Goal: Task Accomplishment & Management: Use online tool/utility

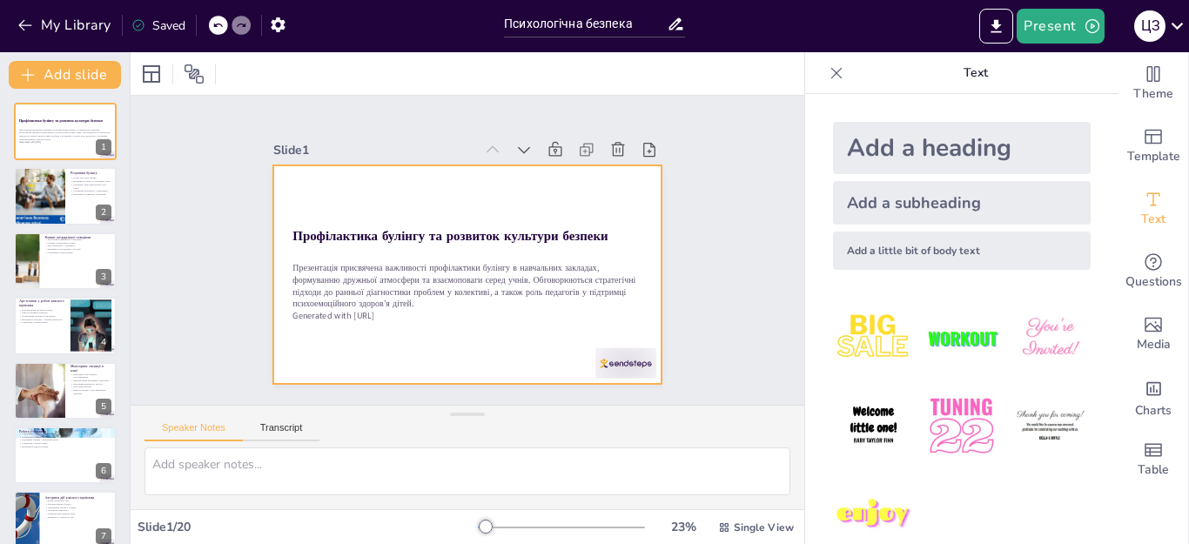
checkbox input "true"
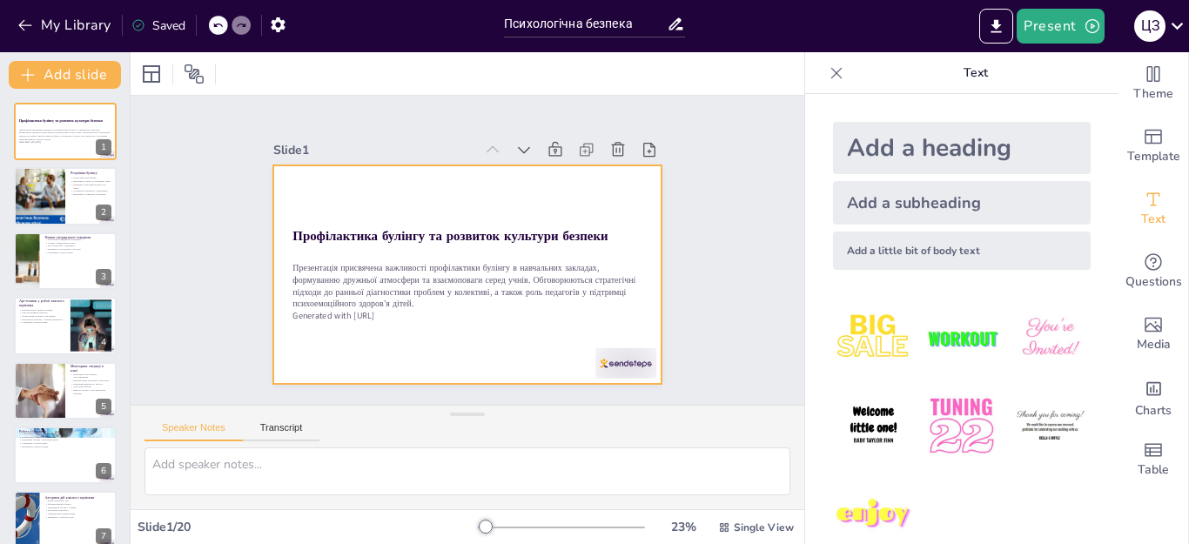
checkbox input "true"
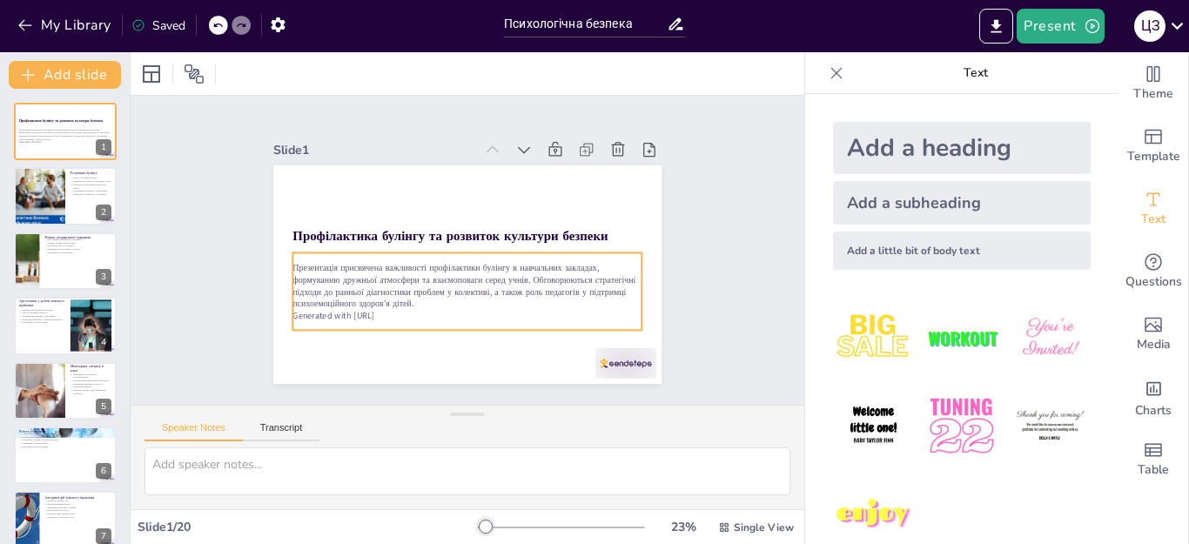
checkbox input "true"
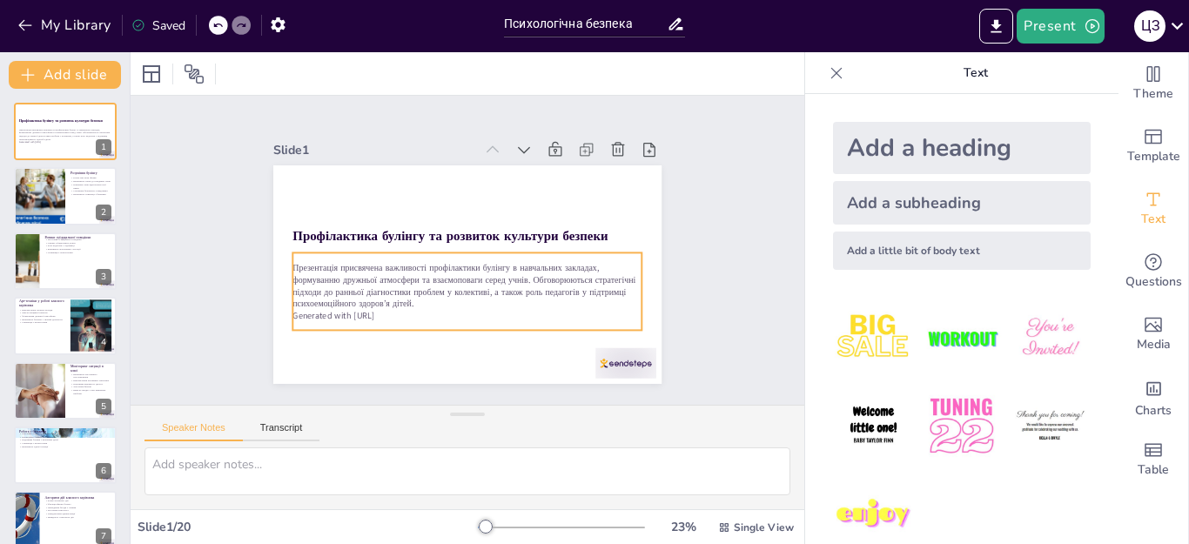
checkbox input "true"
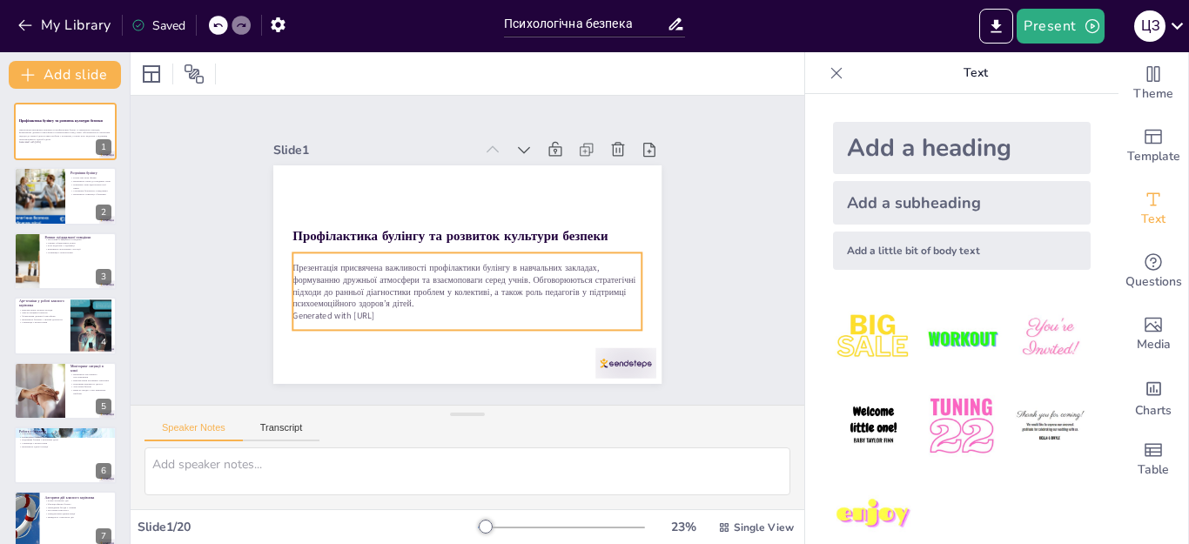
checkbox input "true"
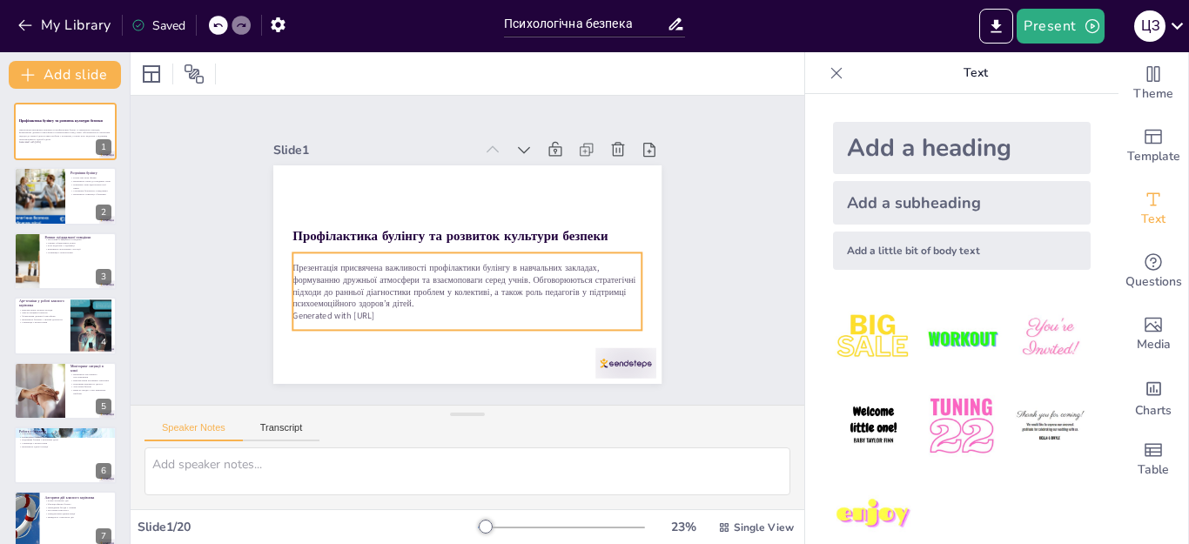
checkbox input "true"
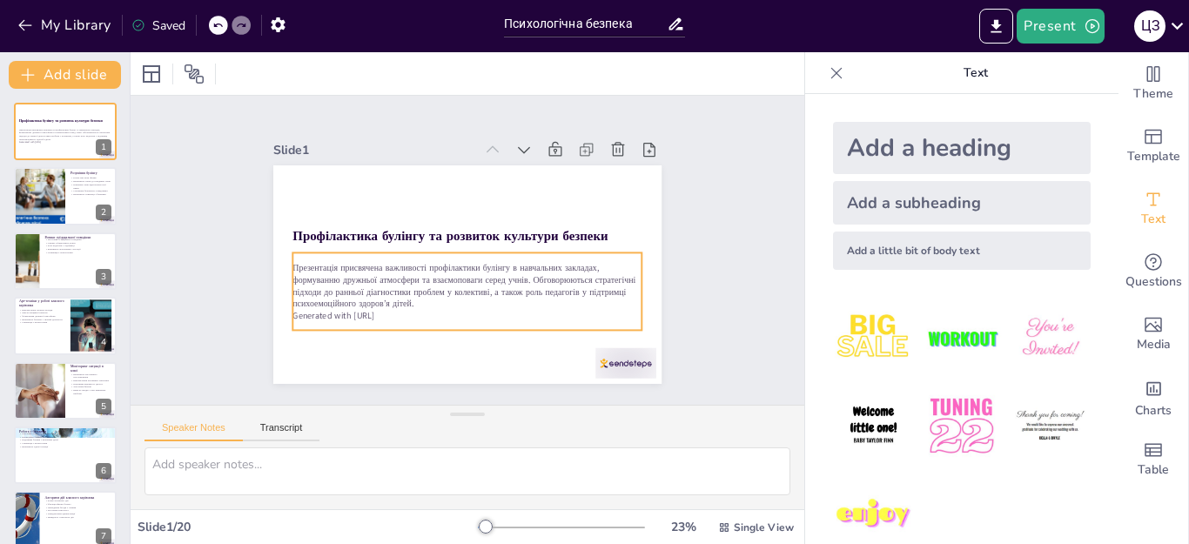
checkbox input "true"
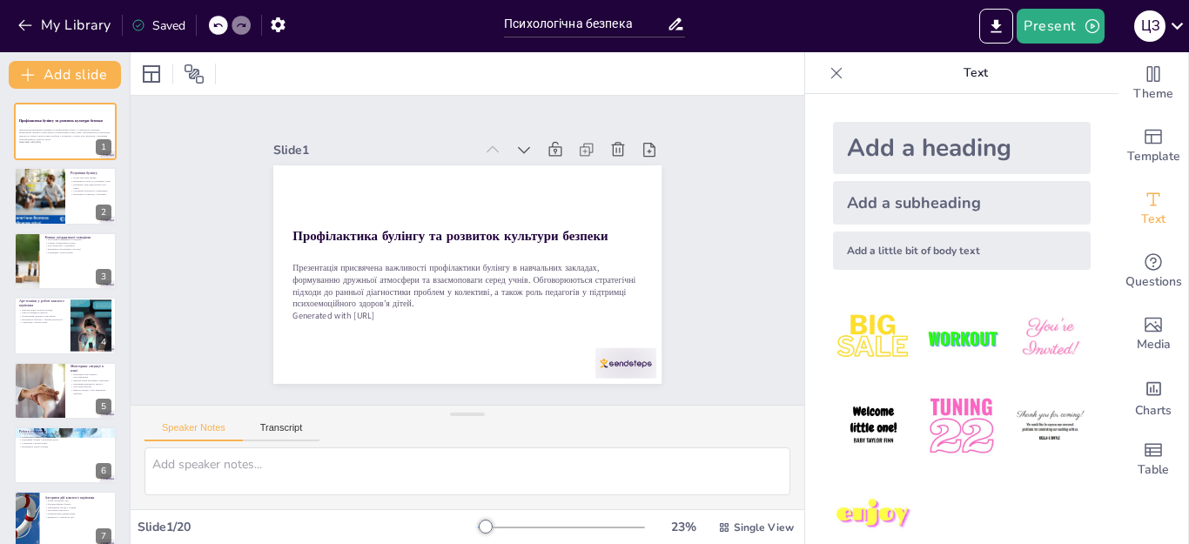
checkbox input "true"
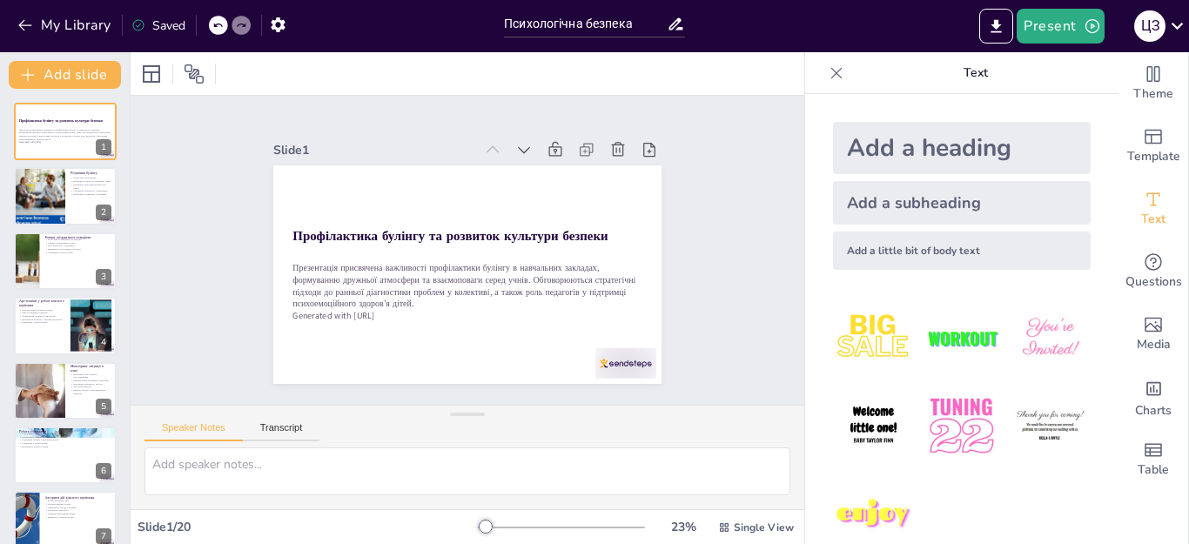
checkbox input "true"
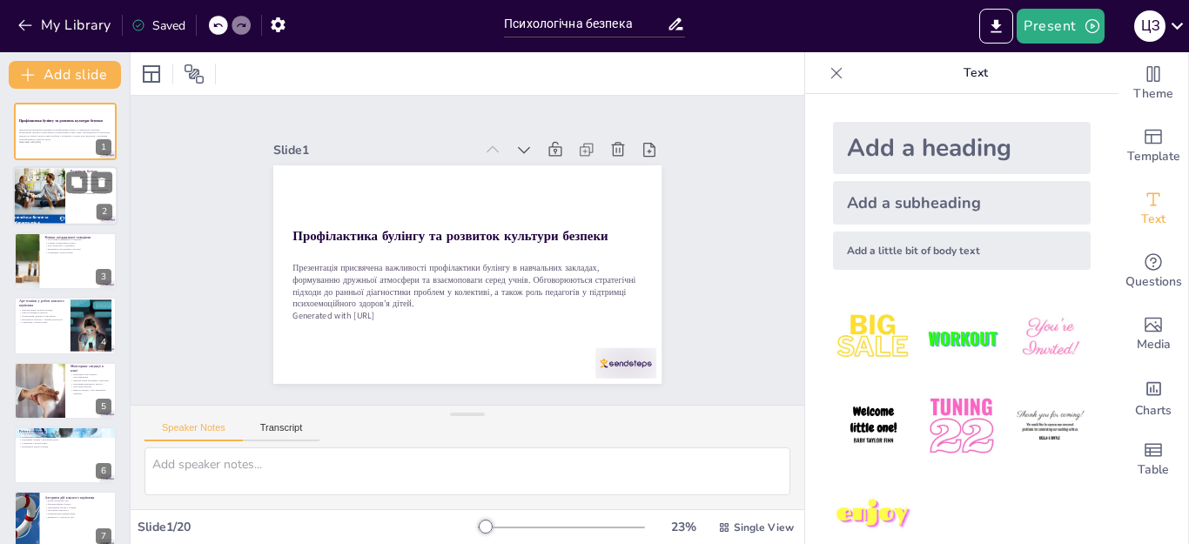
checkbox input "true"
click at [69, 208] on div at bounding box center [65, 196] width 104 height 59
checkbox input "true"
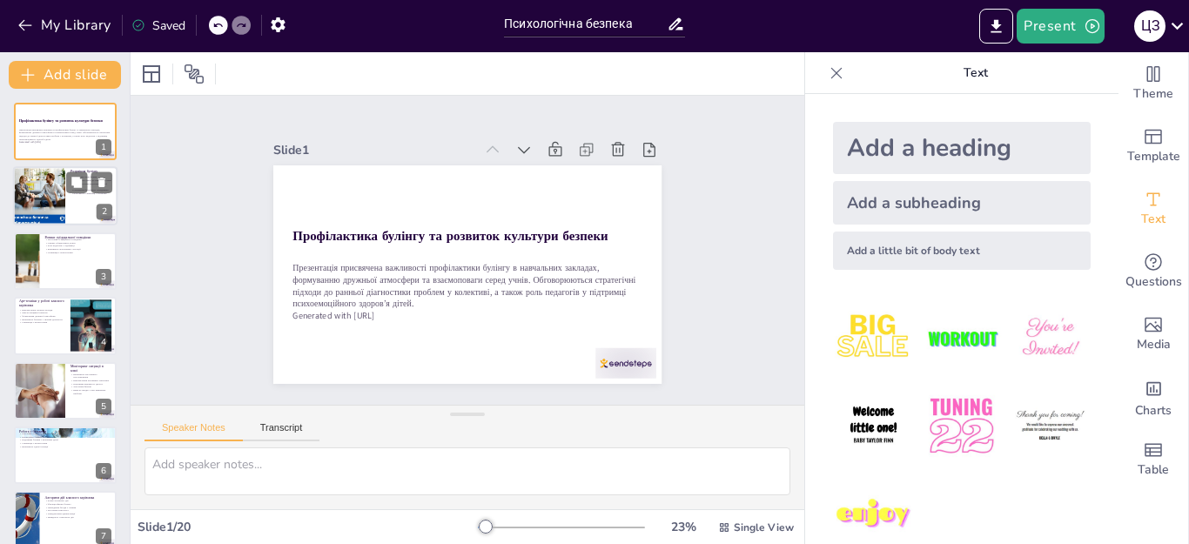
checkbox input "true"
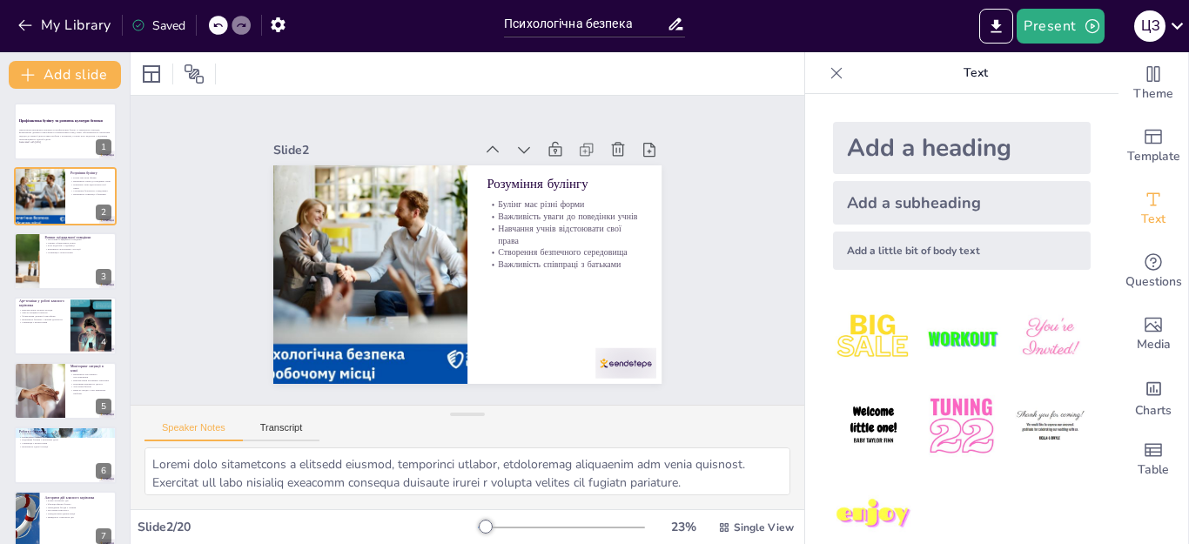
checkbox input "true"
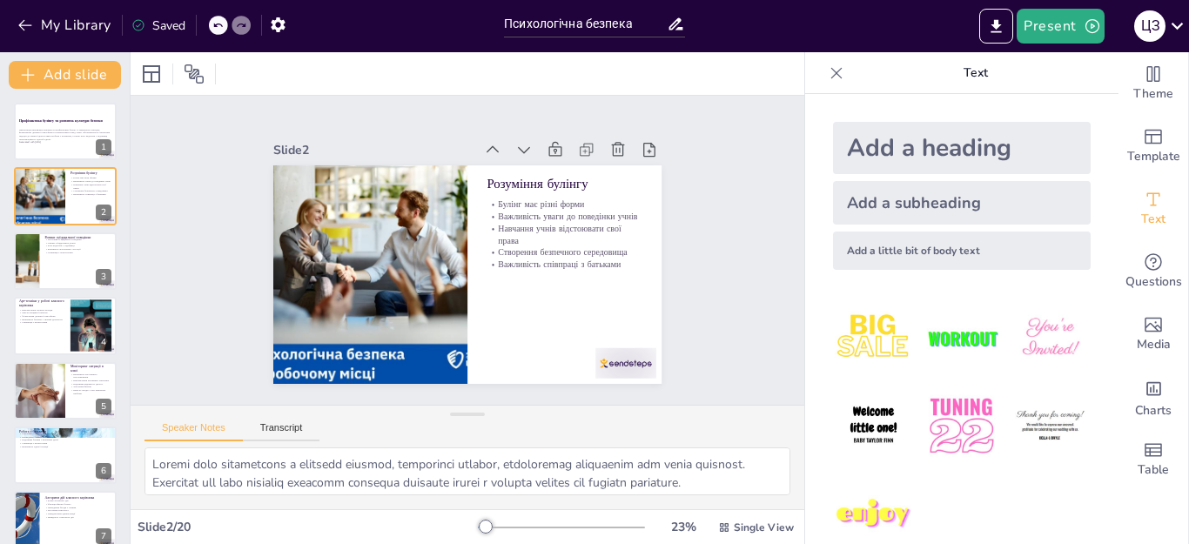
checkbox input "true"
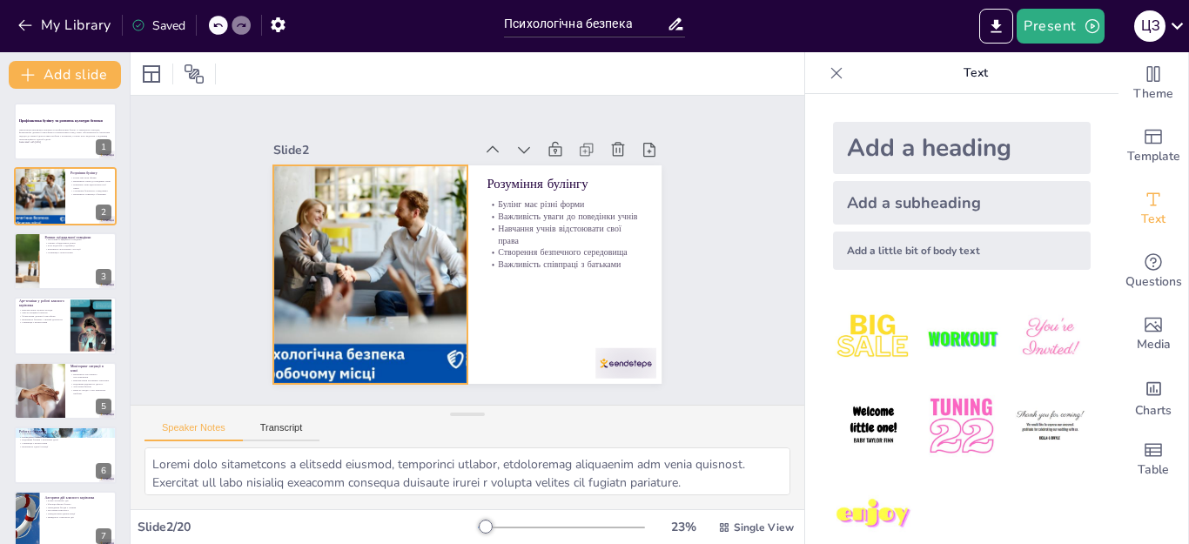
checkbox input "true"
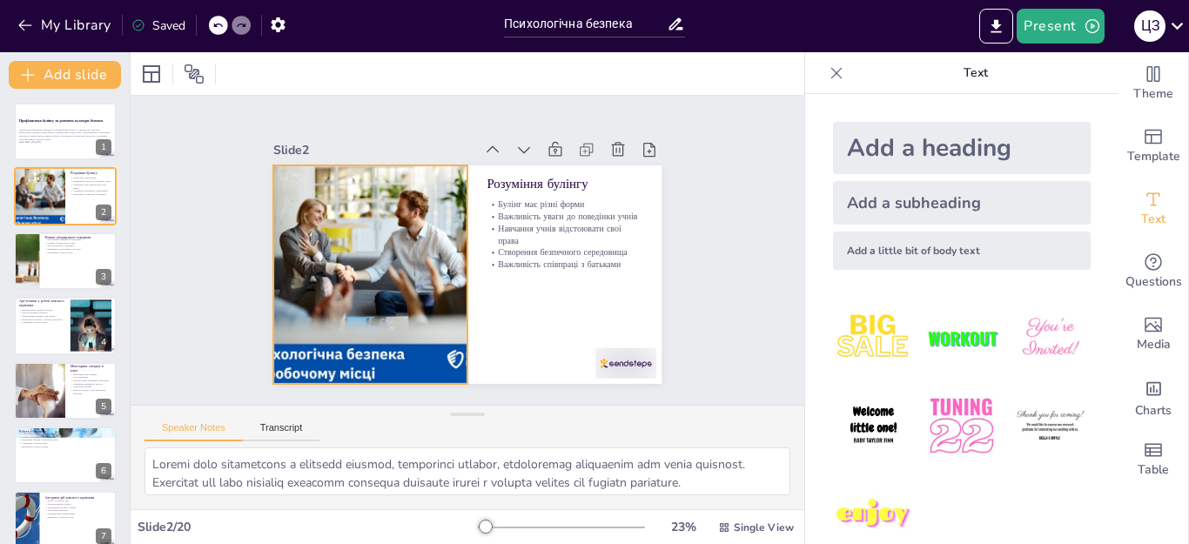
checkbox input "true"
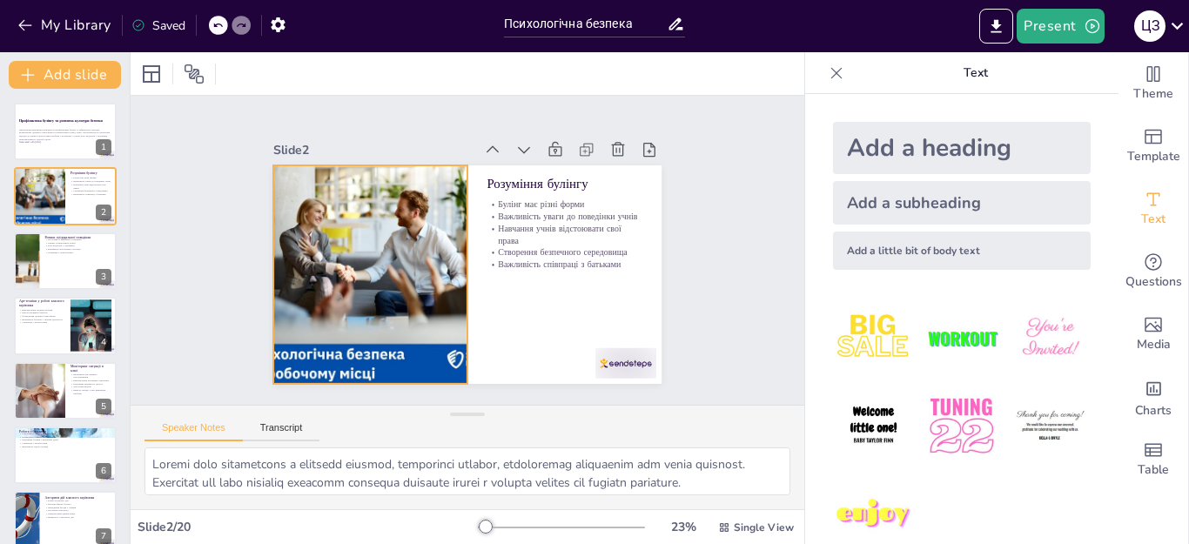
checkbox input "true"
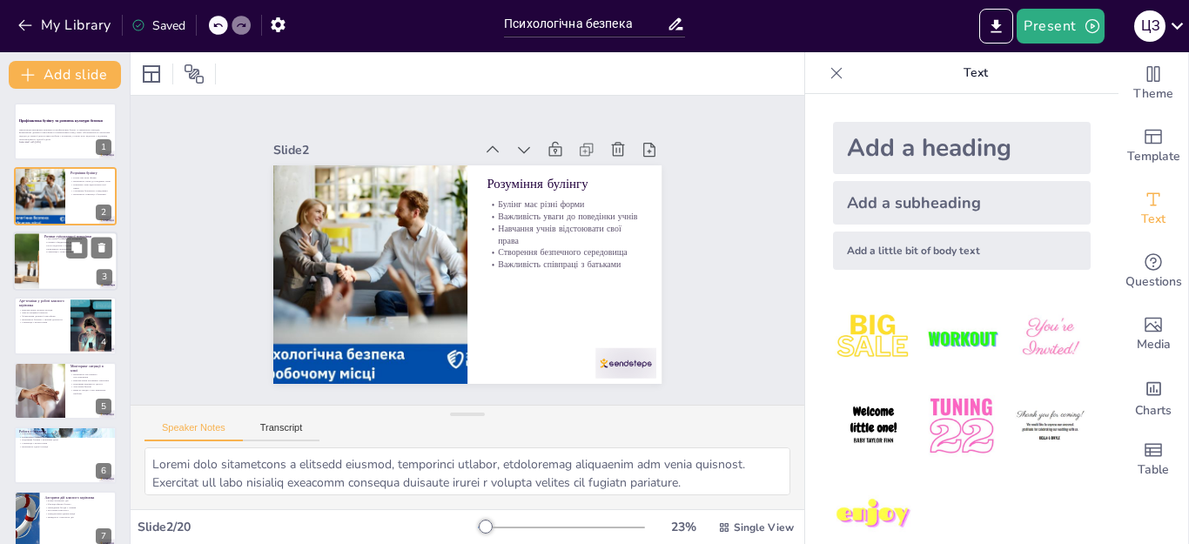
checkbox input "true"
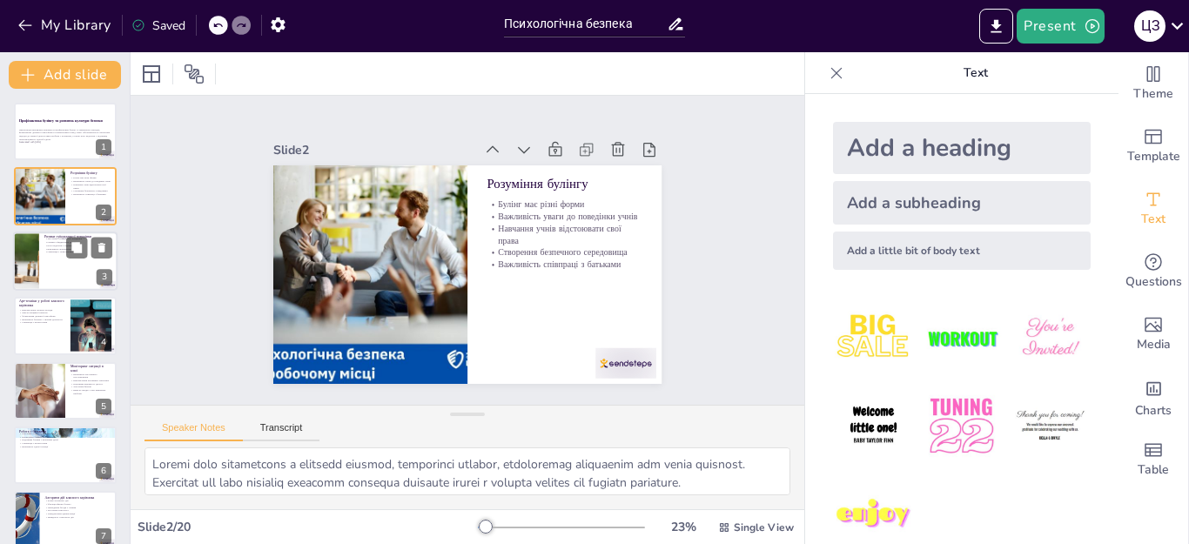
checkbox input "true"
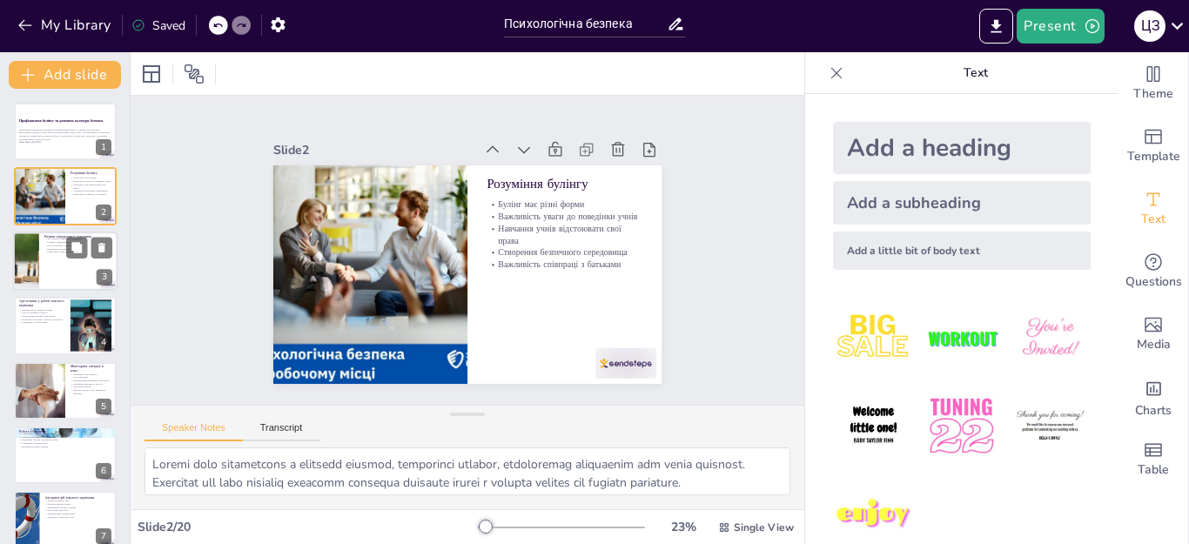
checkbox input "true"
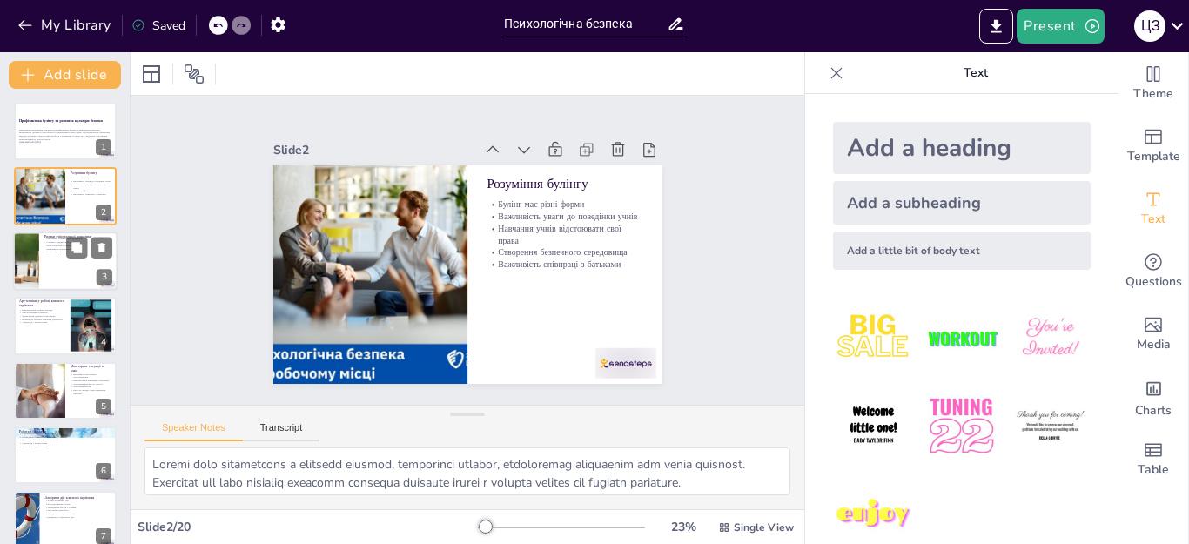
checkbox input "true"
click at [76, 273] on div at bounding box center [65, 261] width 104 height 59
checkbox input "true"
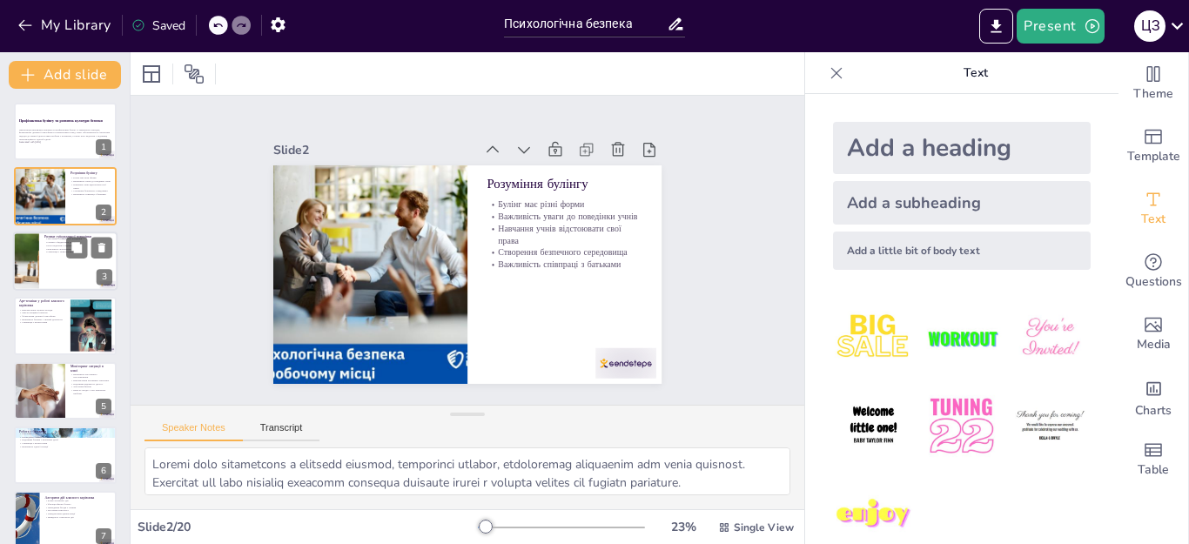
checkbox input "true"
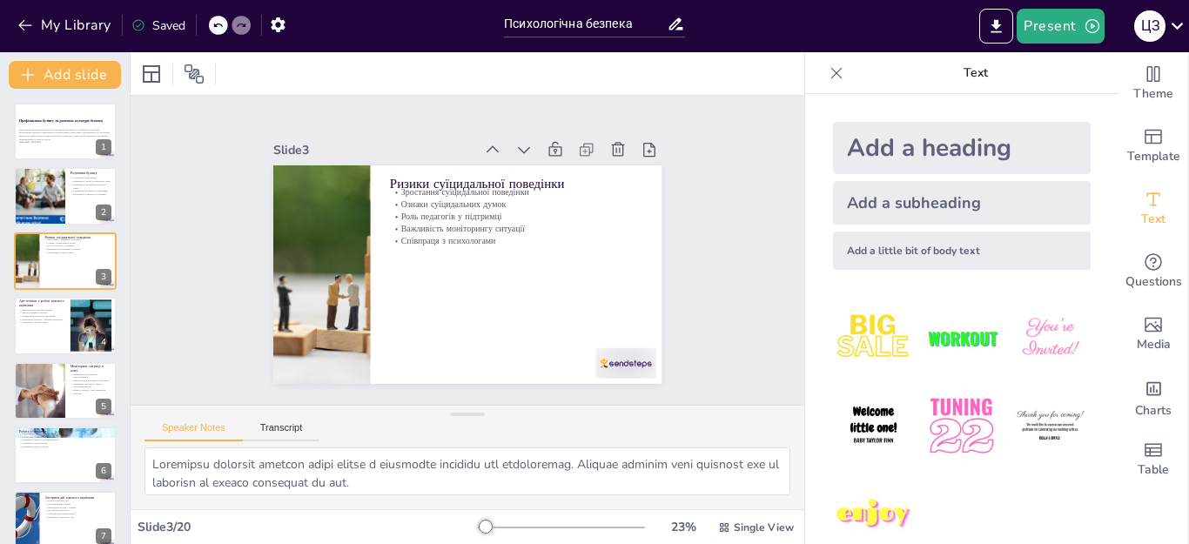
checkbox input "true"
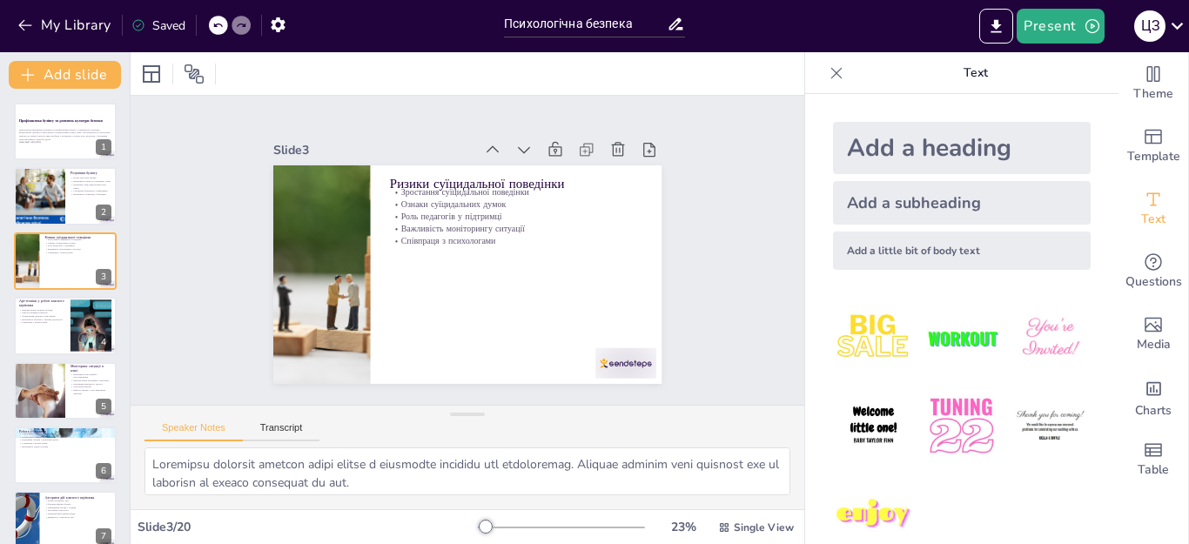
checkbox input "true"
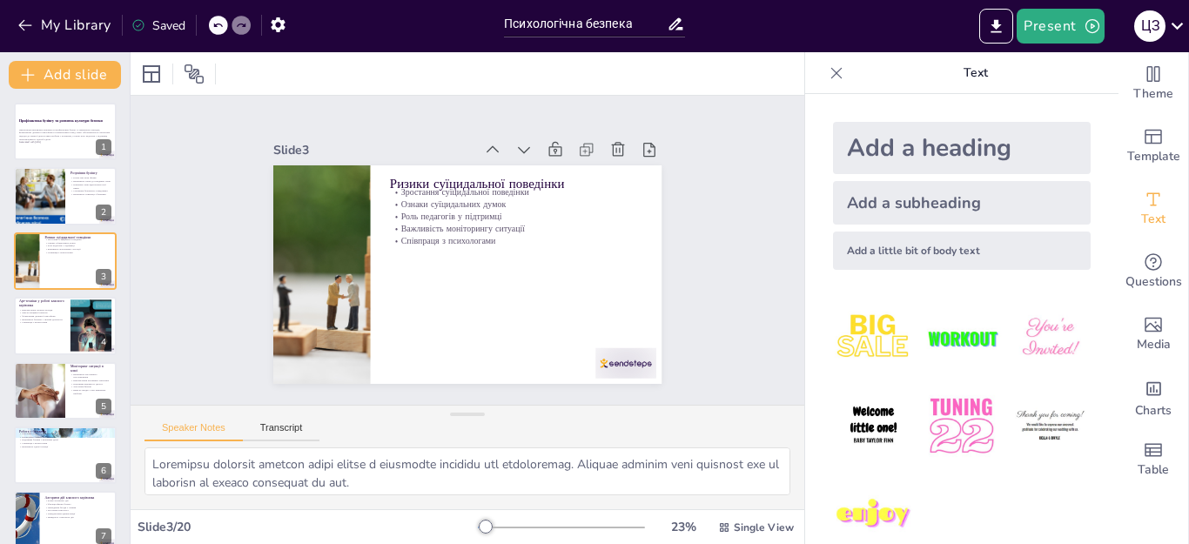
checkbox input "true"
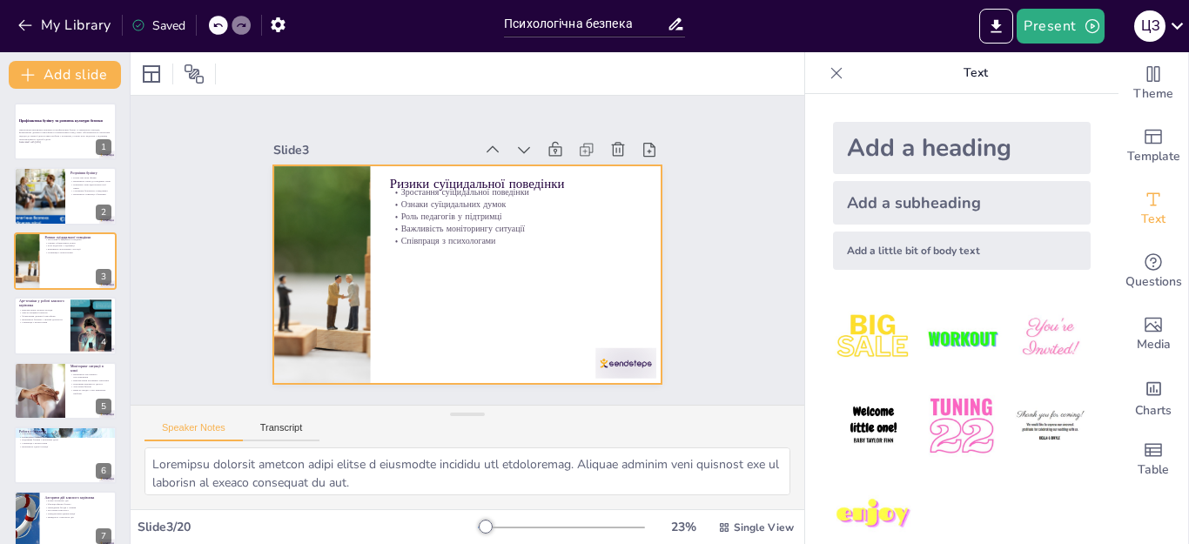
checkbox input "true"
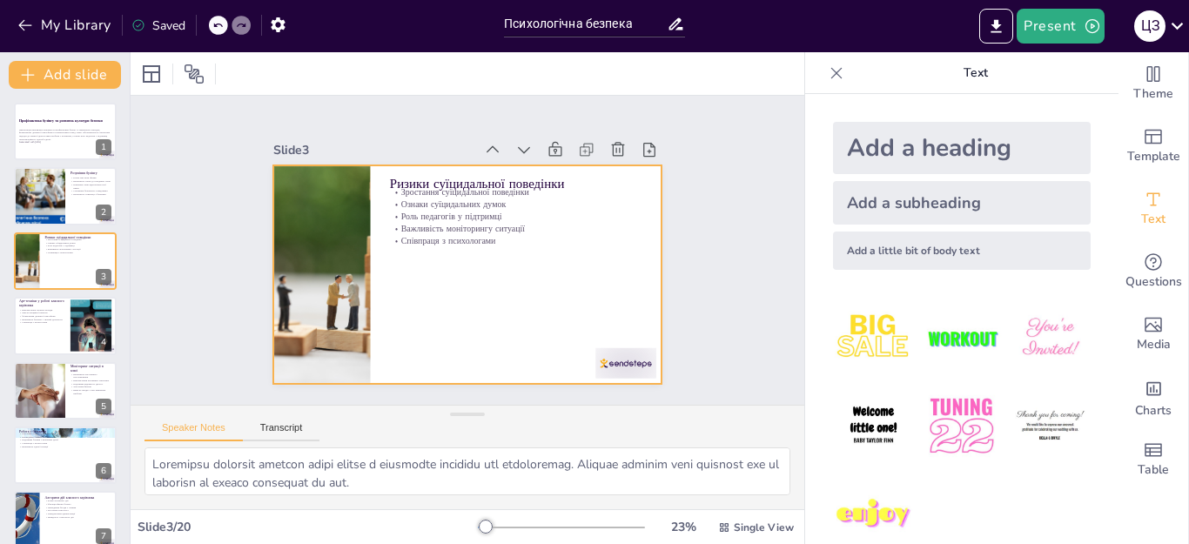
checkbox input "true"
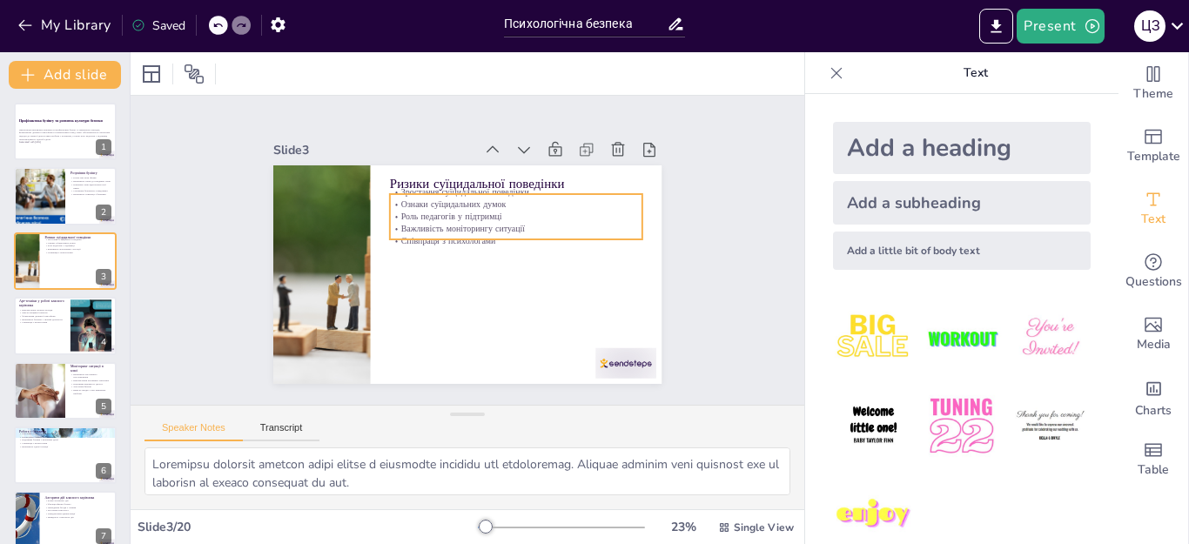
checkbox input "true"
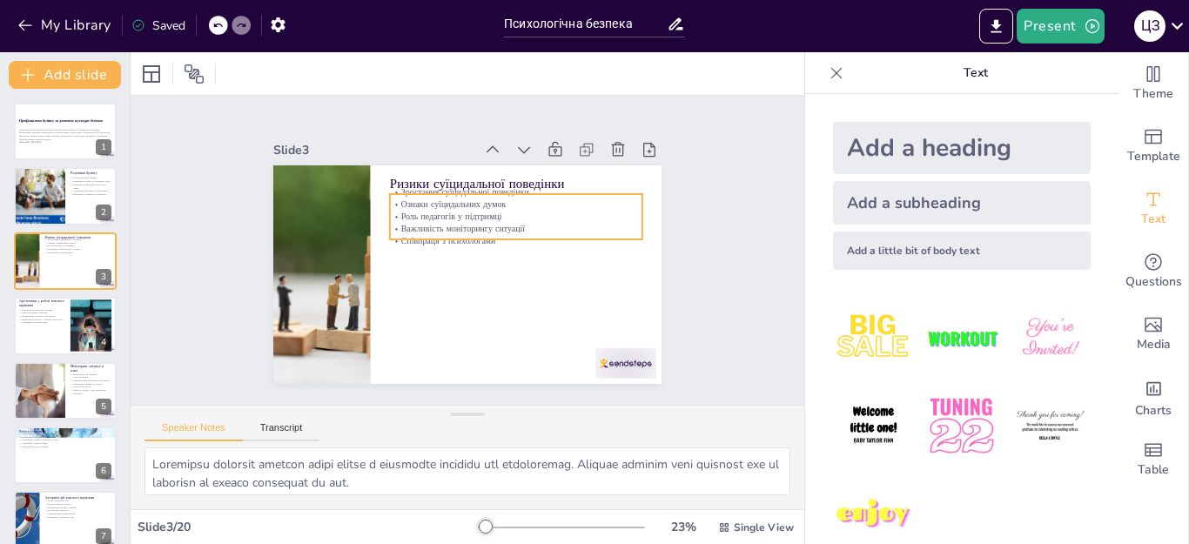
checkbox input "true"
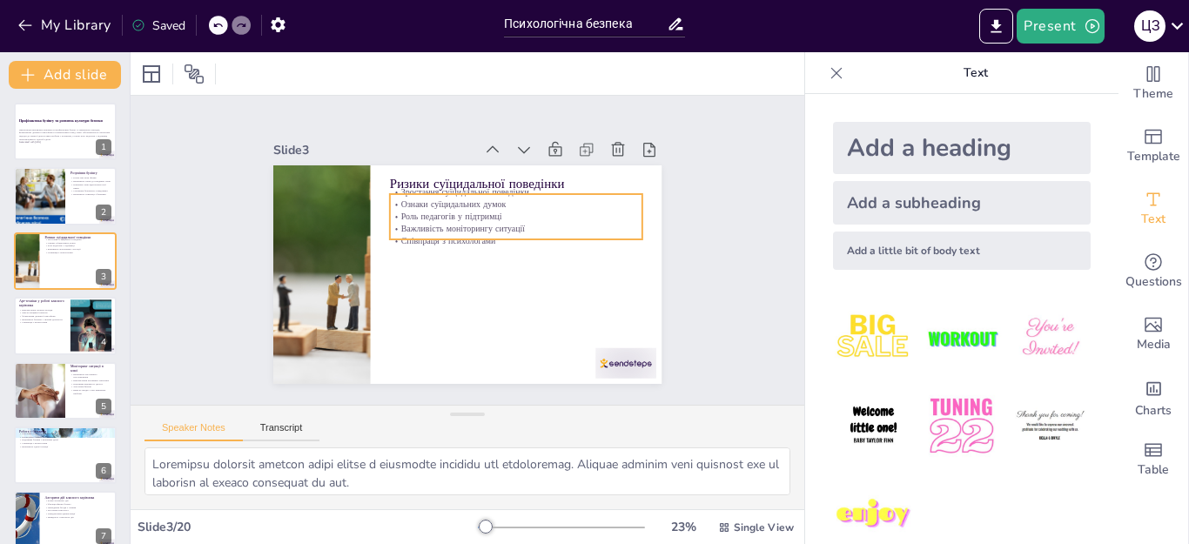
checkbox input "true"
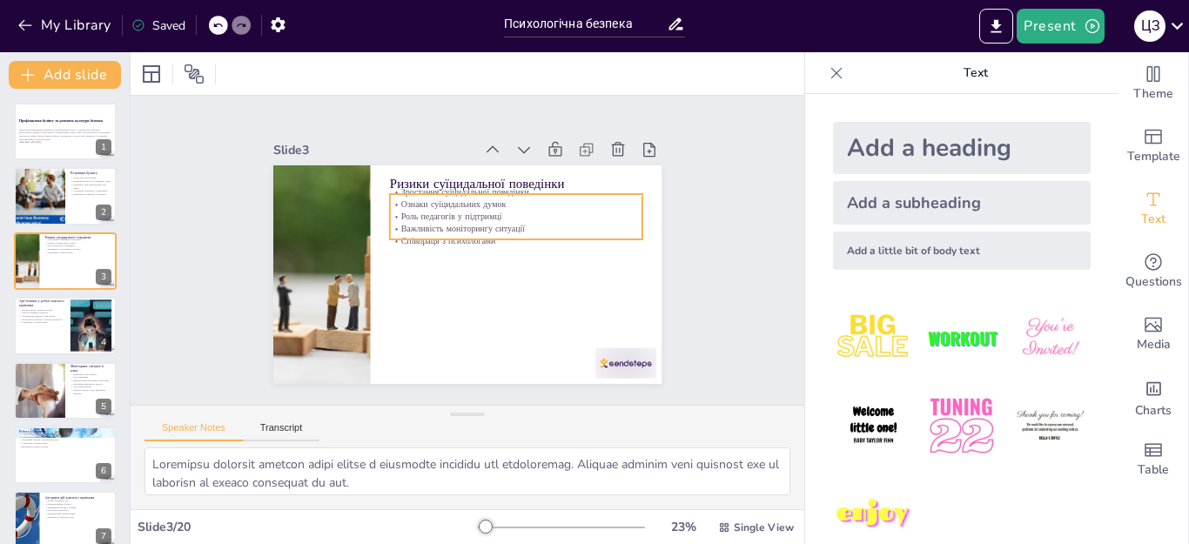
checkbox input "true"
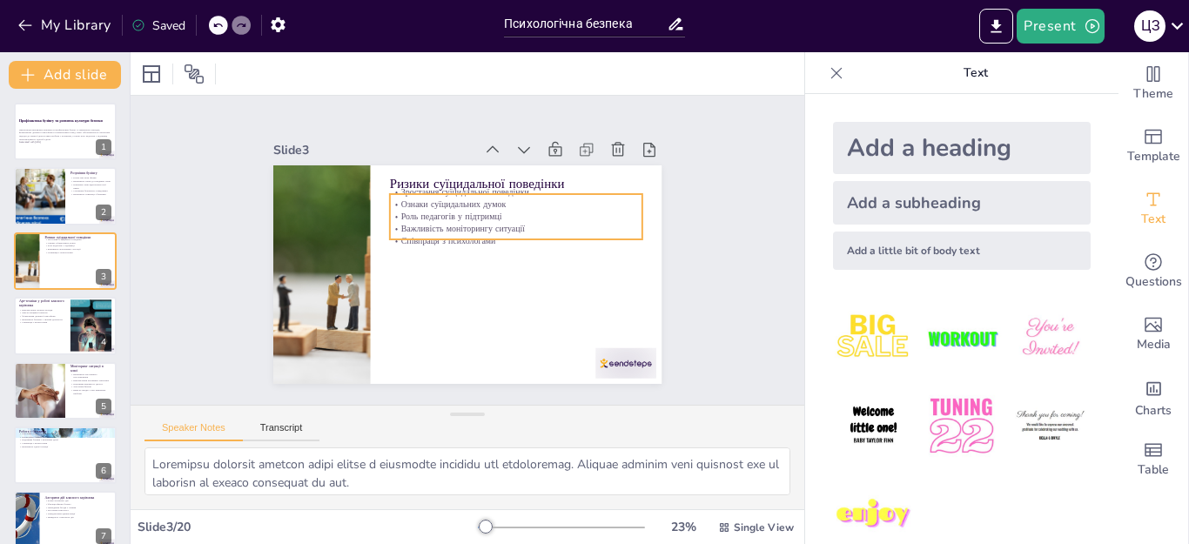
checkbox input "true"
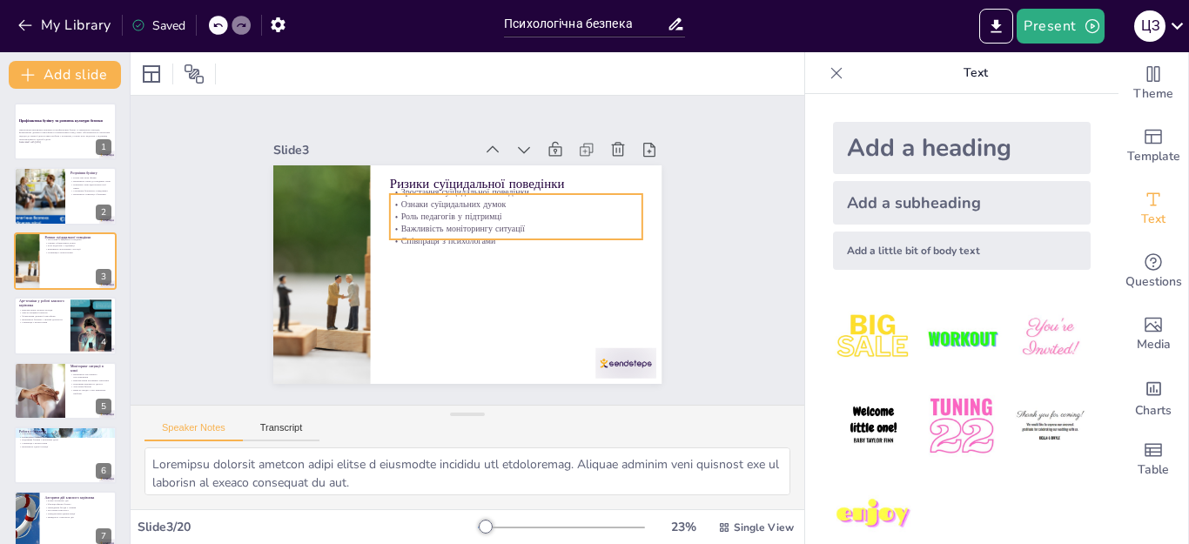
checkbox input "true"
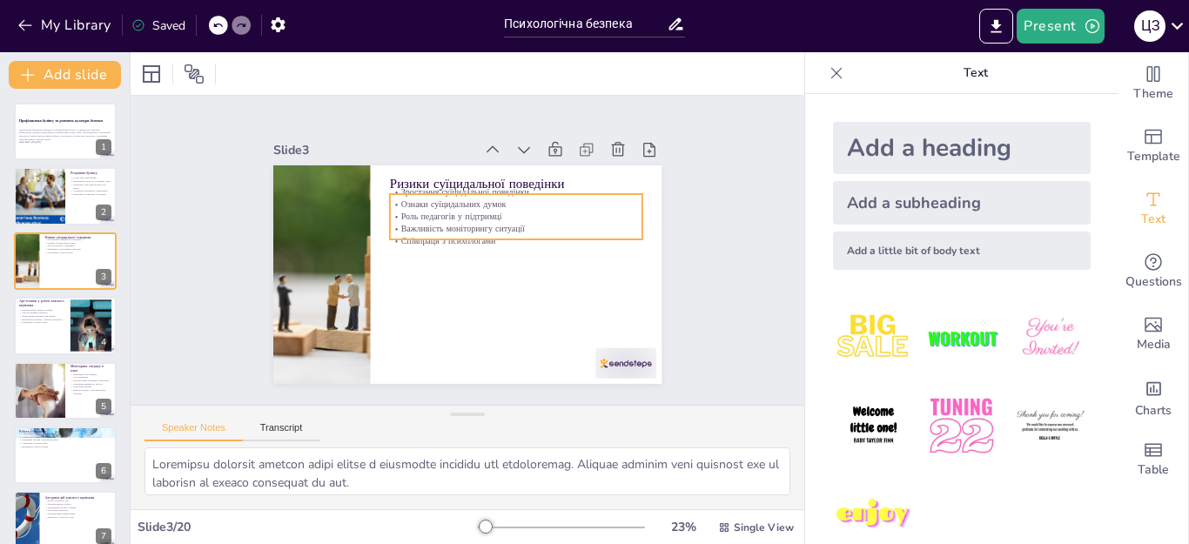
checkbox input "true"
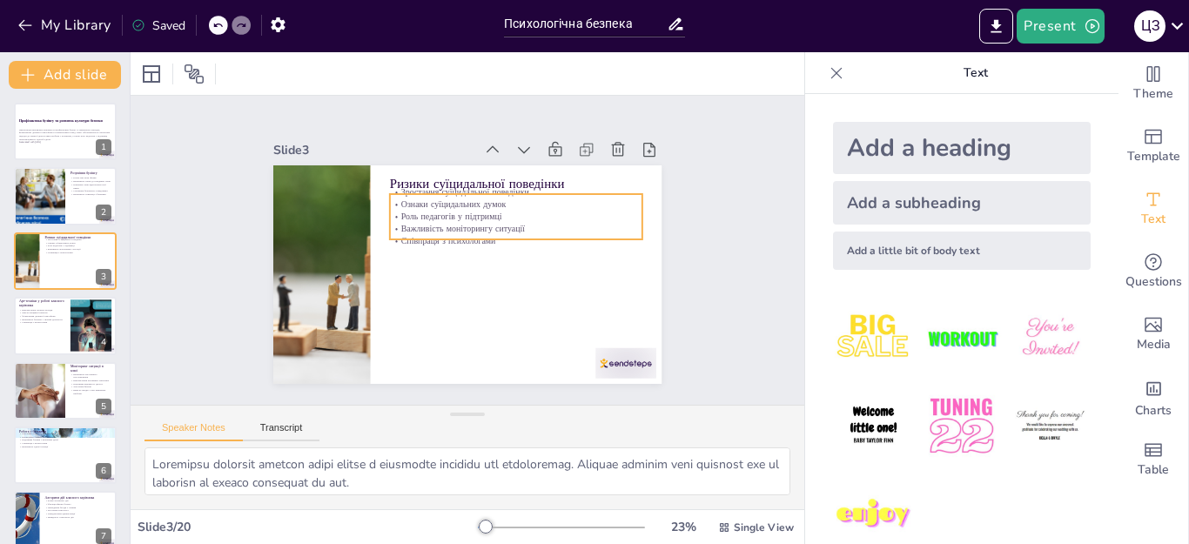
checkbox input "true"
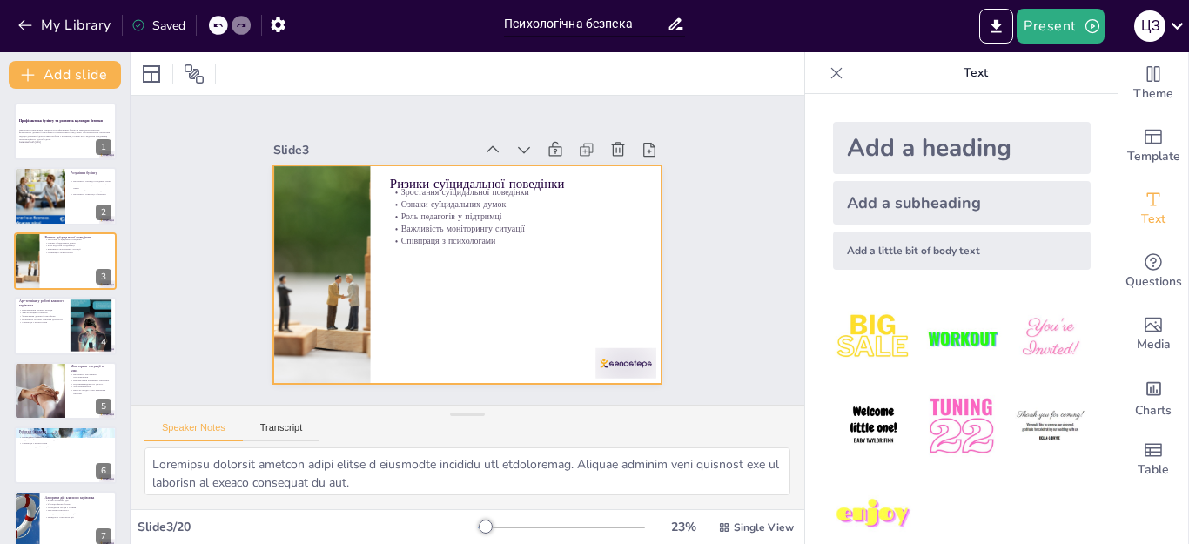
checkbox input "true"
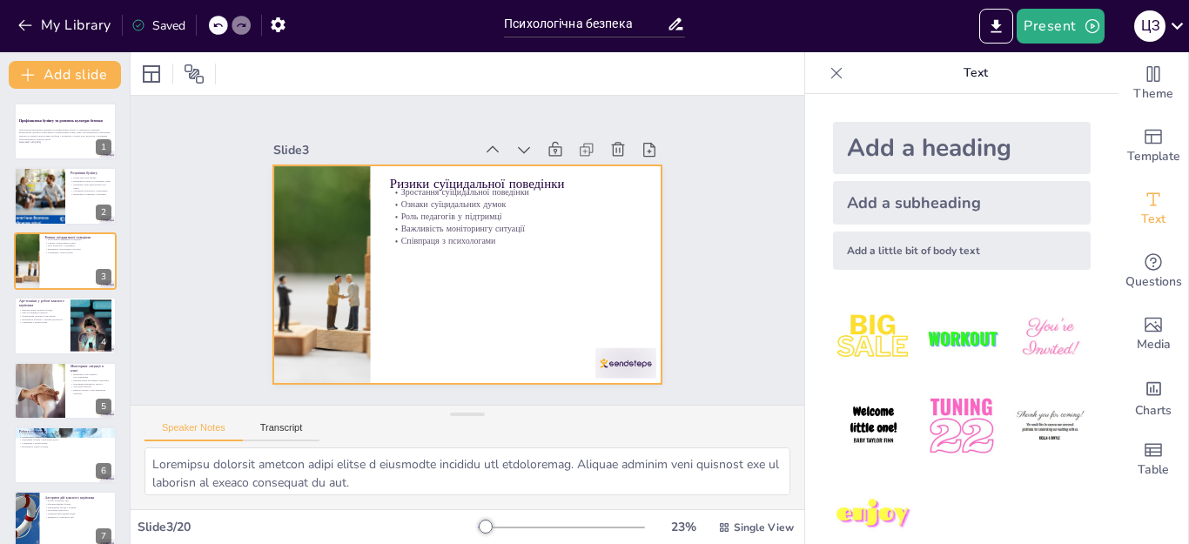
checkbox input "true"
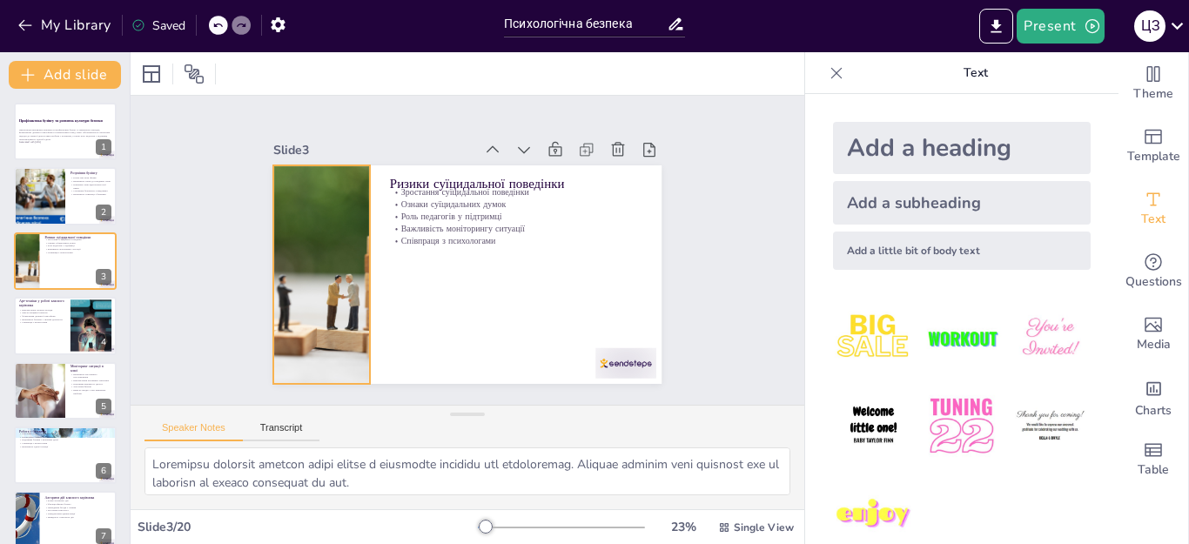
checkbox input "true"
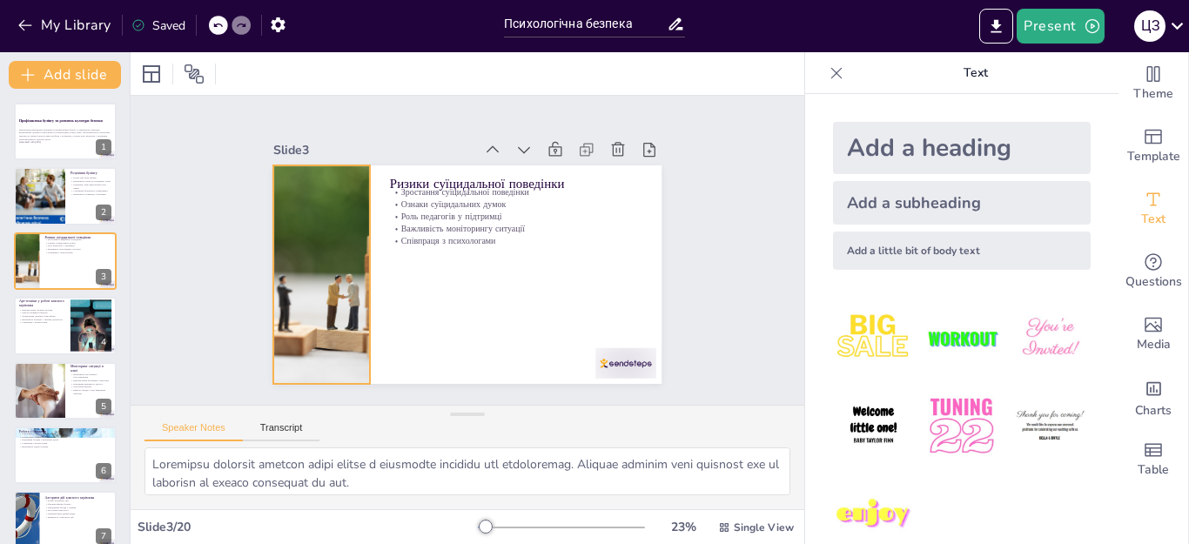
checkbox input "true"
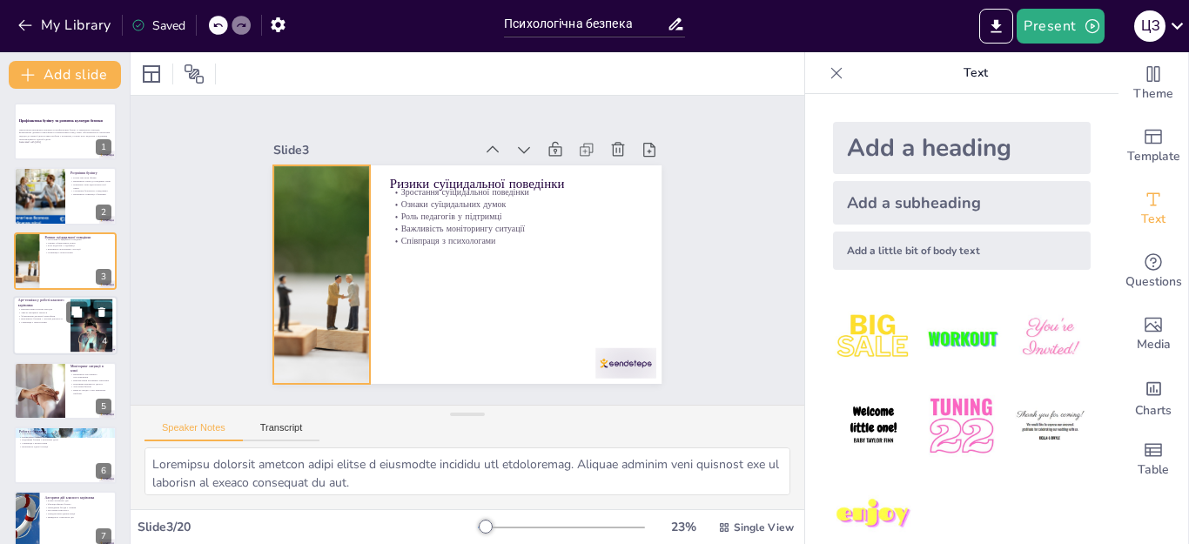
checkbox input "true"
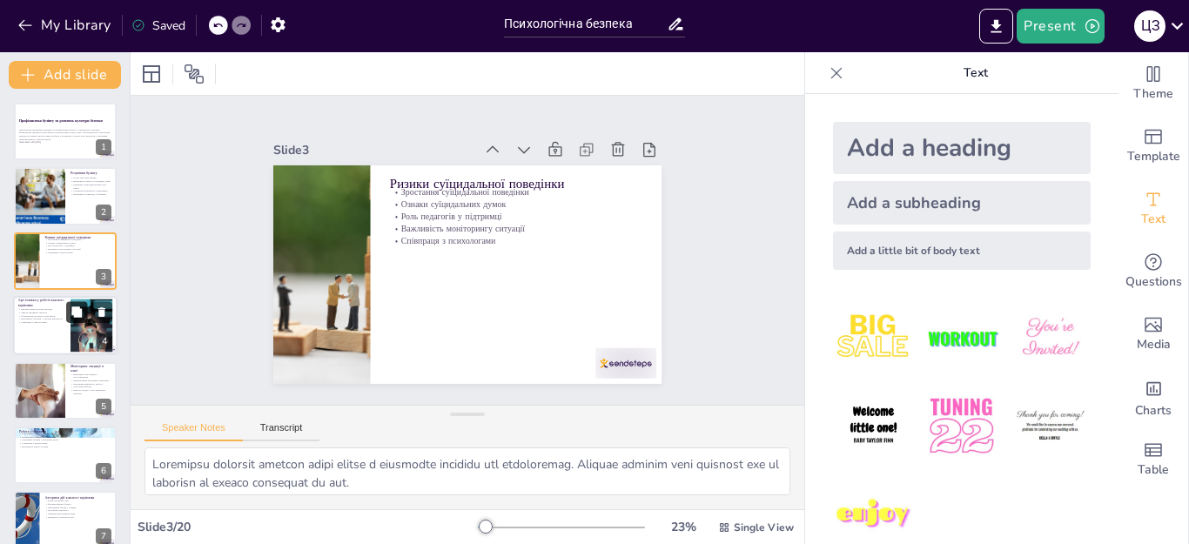
checkbox input "true"
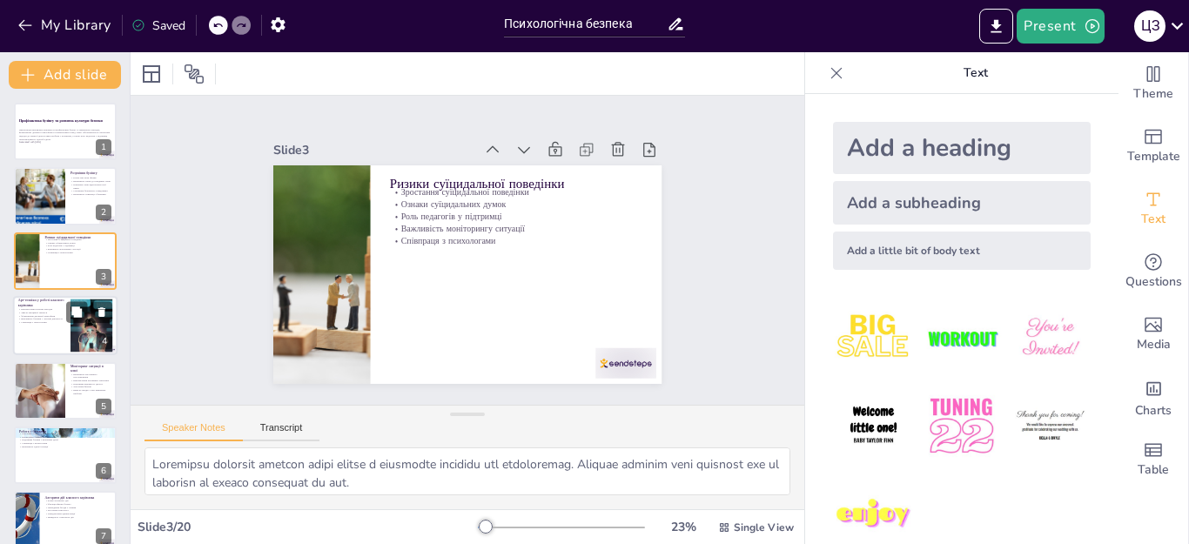
checkbox input "true"
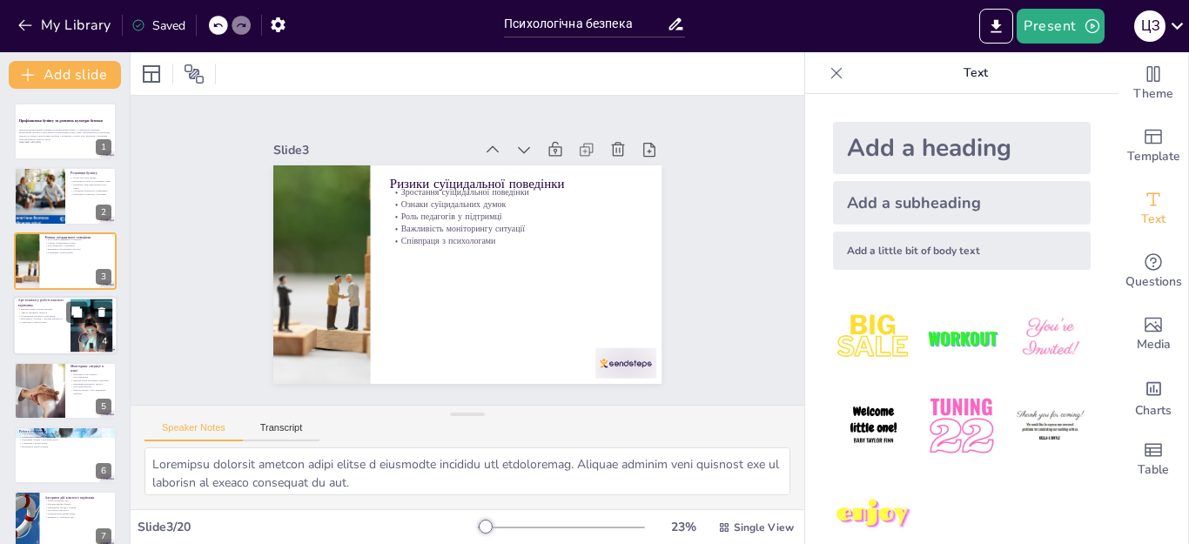
checkbox input "true"
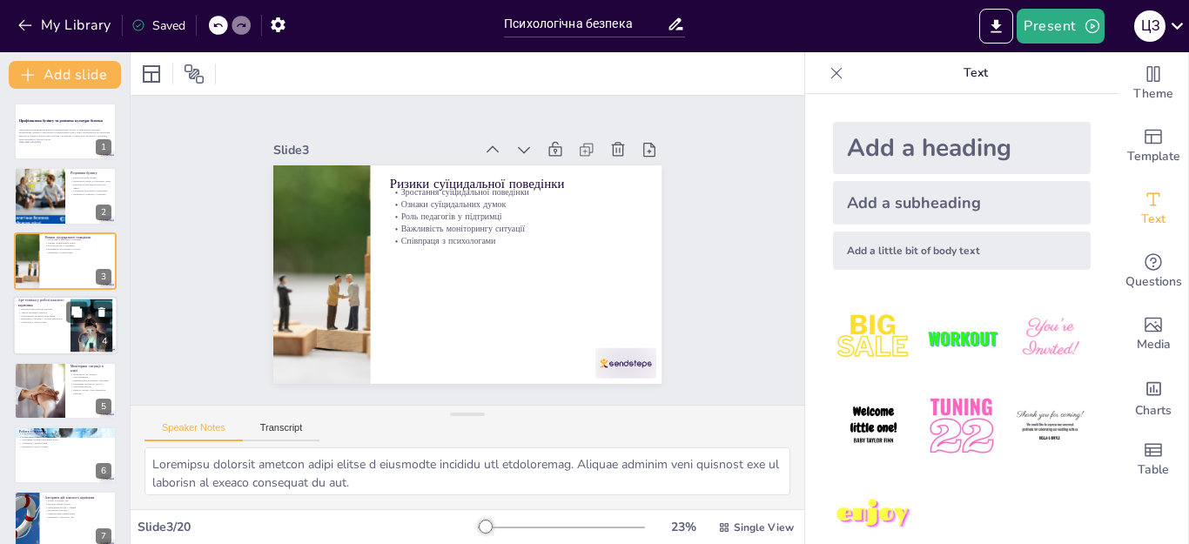
checkbox input "true"
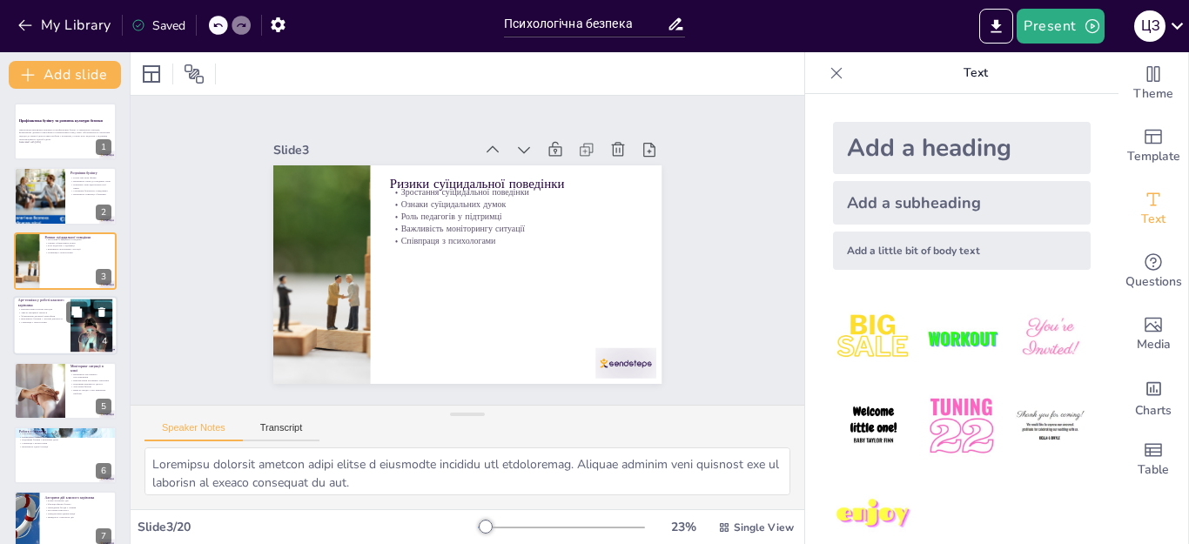
checkbox input "true"
click at [47, 318] on p "Важливість безпеки у творчій діяльності" at bounding box center [41, 319] width 47 height 3
checkbox input "true"
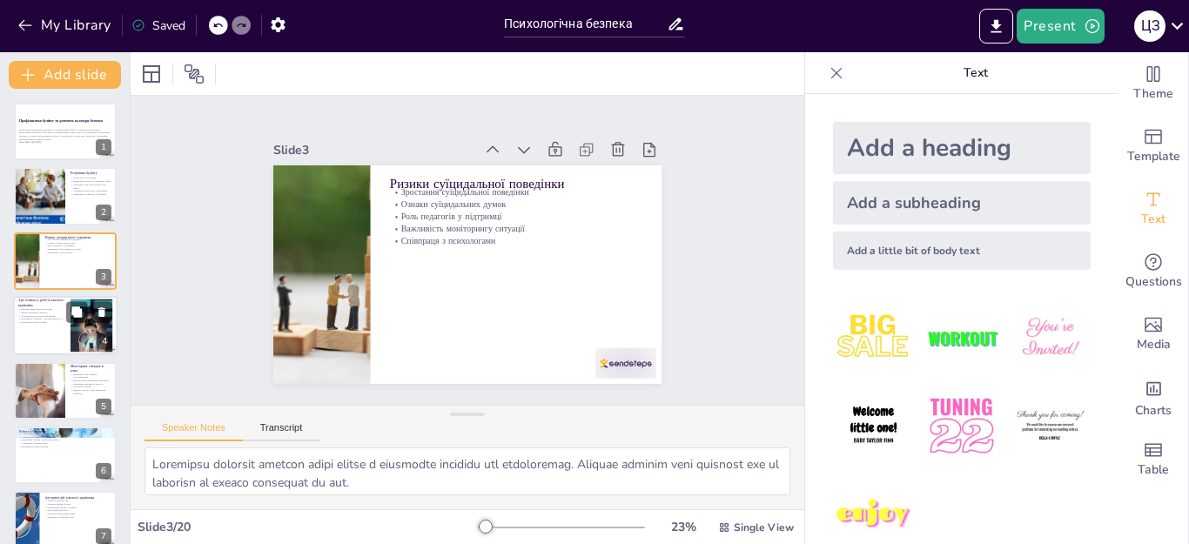
checkbox input "true"
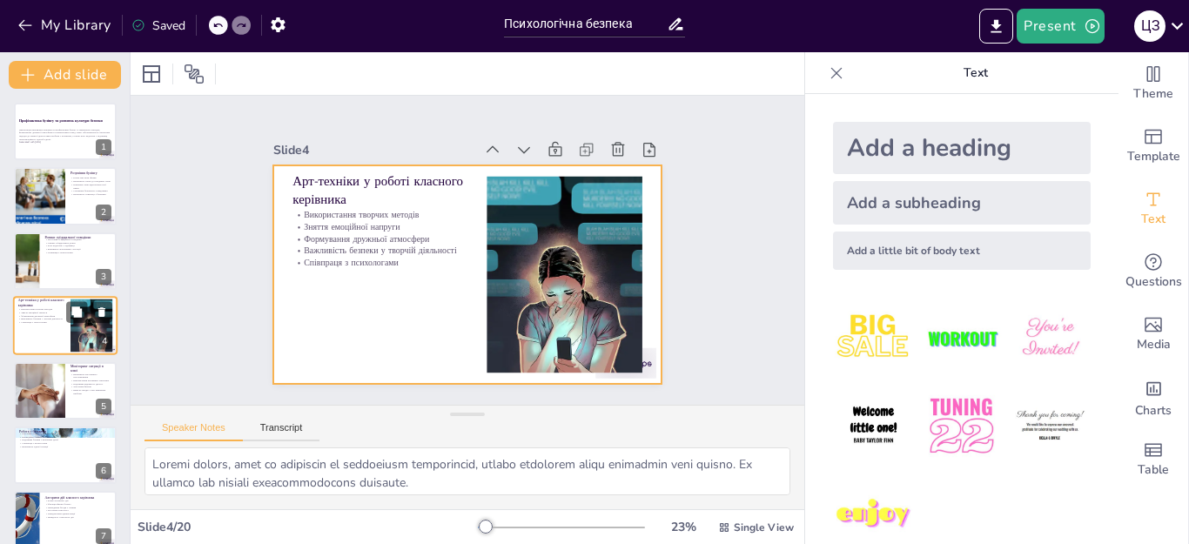
scroll to position [9, 0]
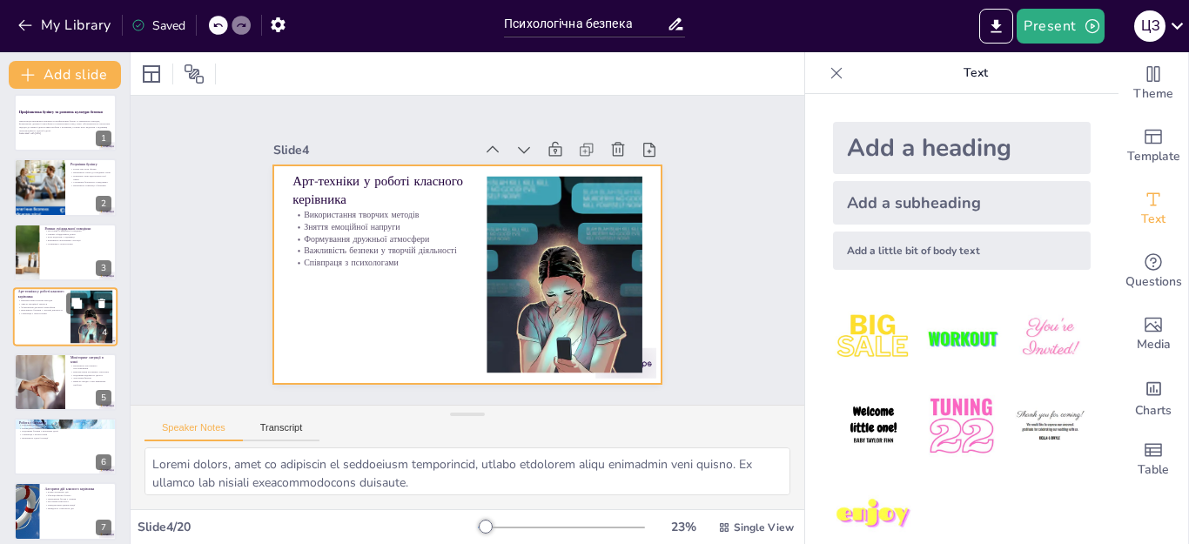
checkbox input "true"
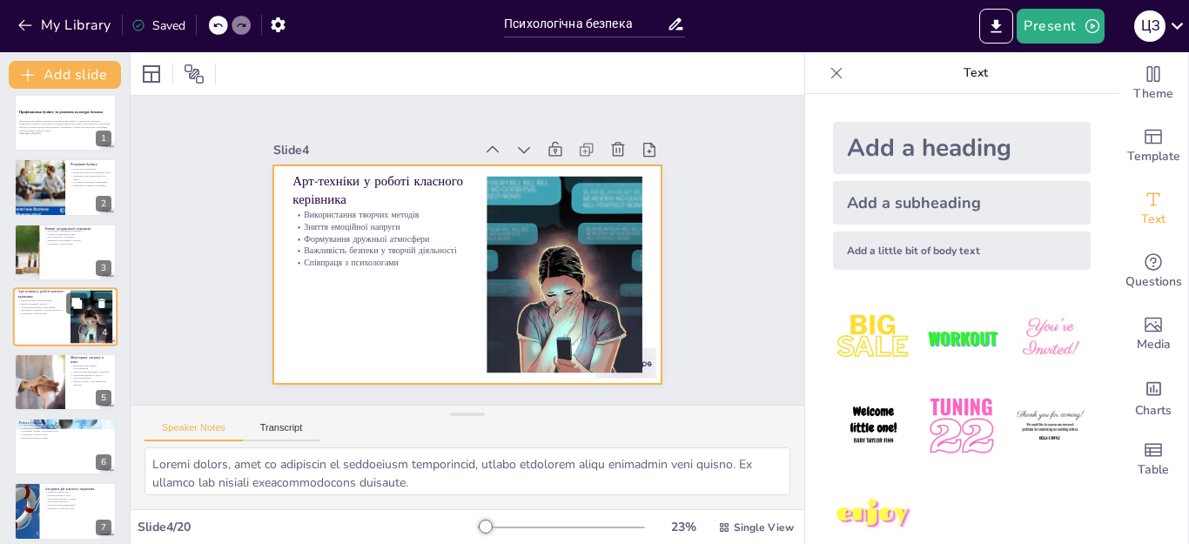
checkbox input "true"
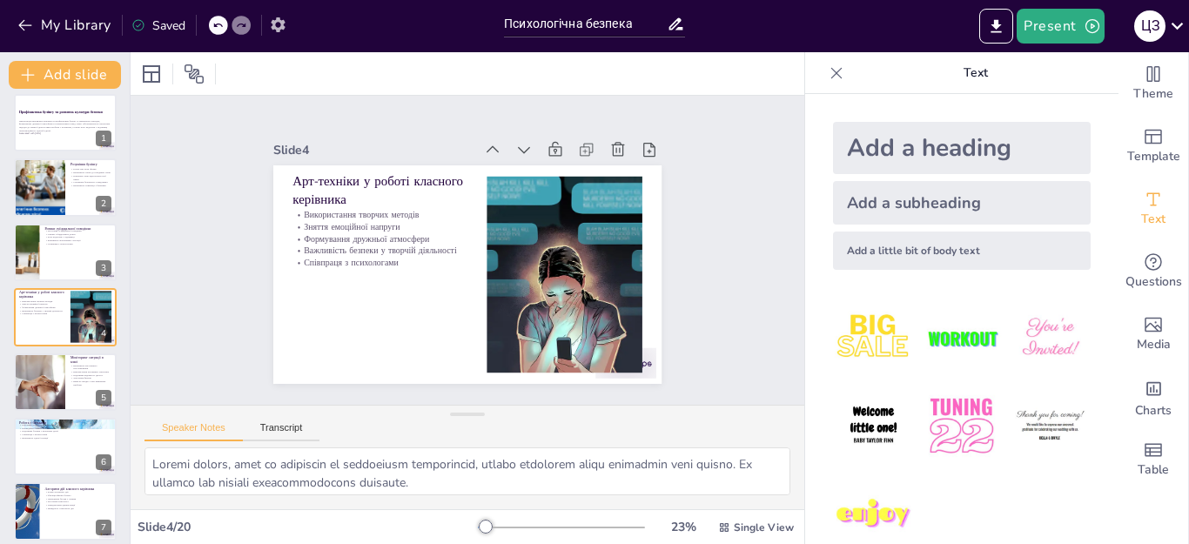
click at [286, 22] on icon "button" at bounding box center [278, 25] width 18 height 18
